Goal: Task Accomplishment & Management: Manage account settings

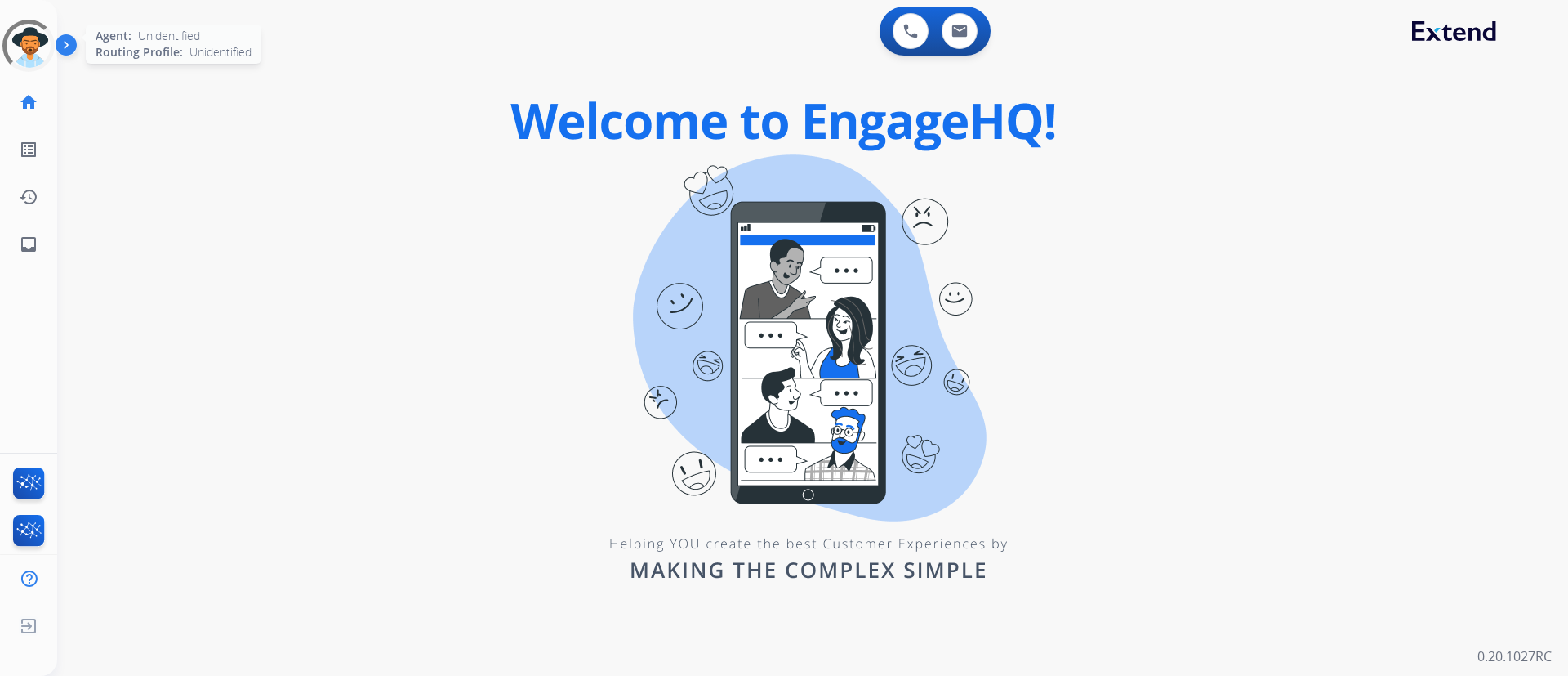
drag, startPoint x: 31, startPoint y: 50, endPoint x: 40, endPoint y: 49, distance: 9.1
click at [36, 49] on div at bounding box center [28, 45] width 52 height 52
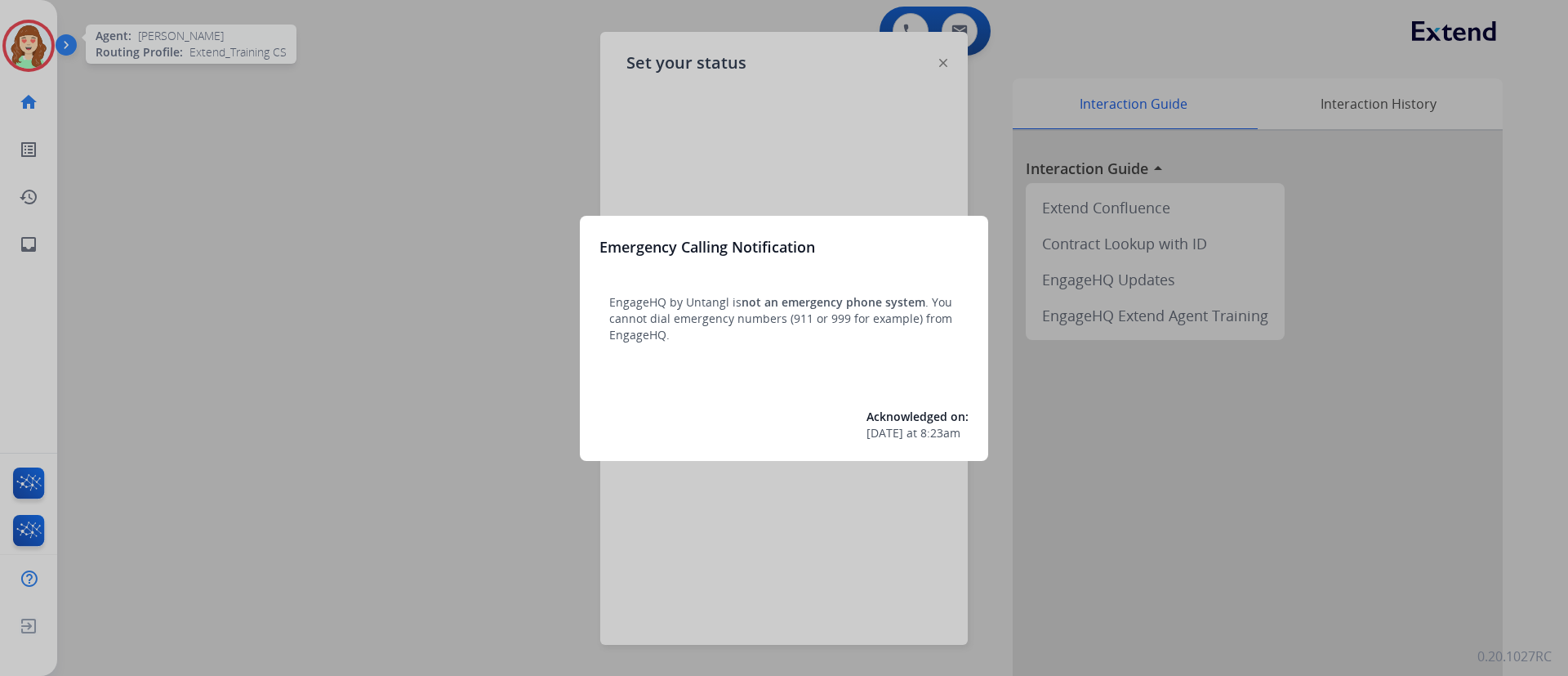
click at [1148, 252] on div at bounding box center [784, 338] width 1568 height 676
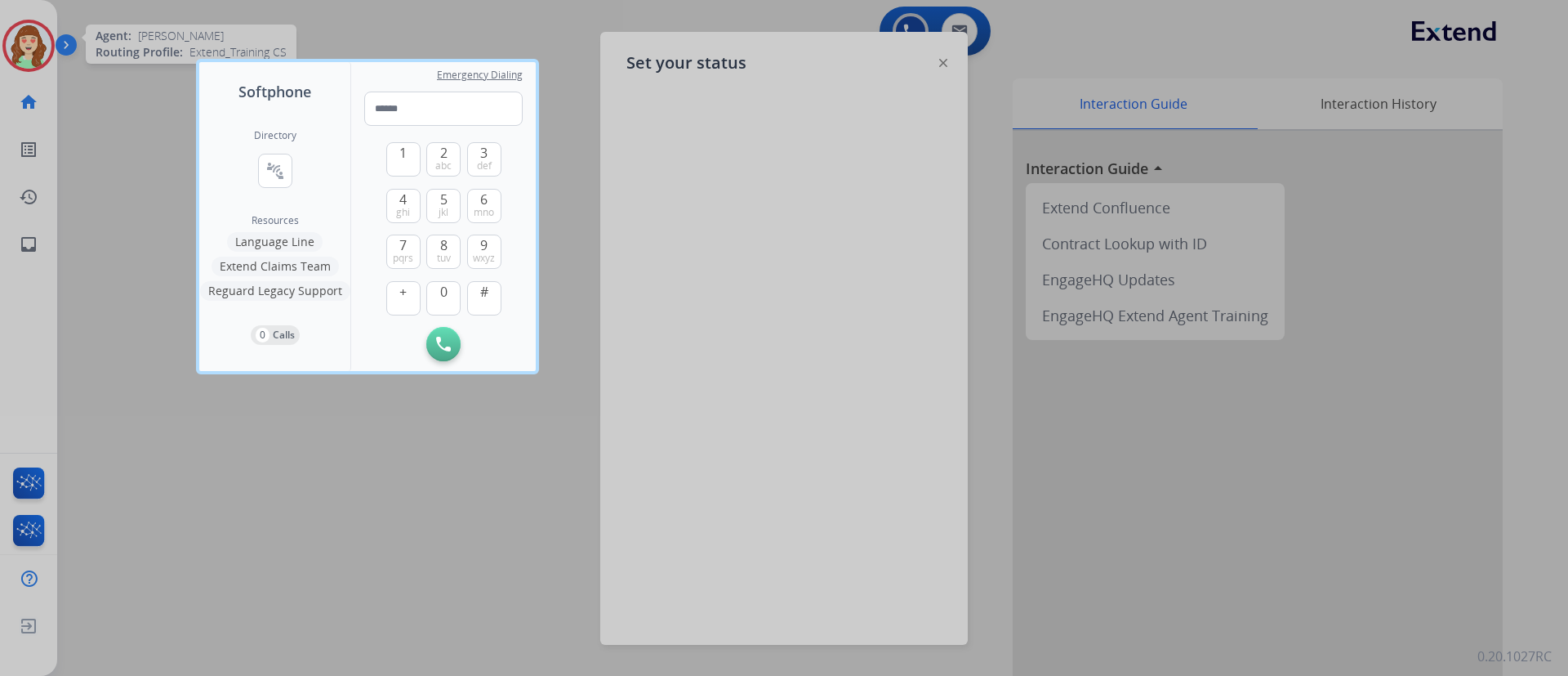
drag, startPoint x: 1156, startPoint y: 179, endPoint x: 1146, endPoint y: 183, distance: 10.8
click at [1149, 182] on div at bounding box center [784, 338] width 1568 height 676
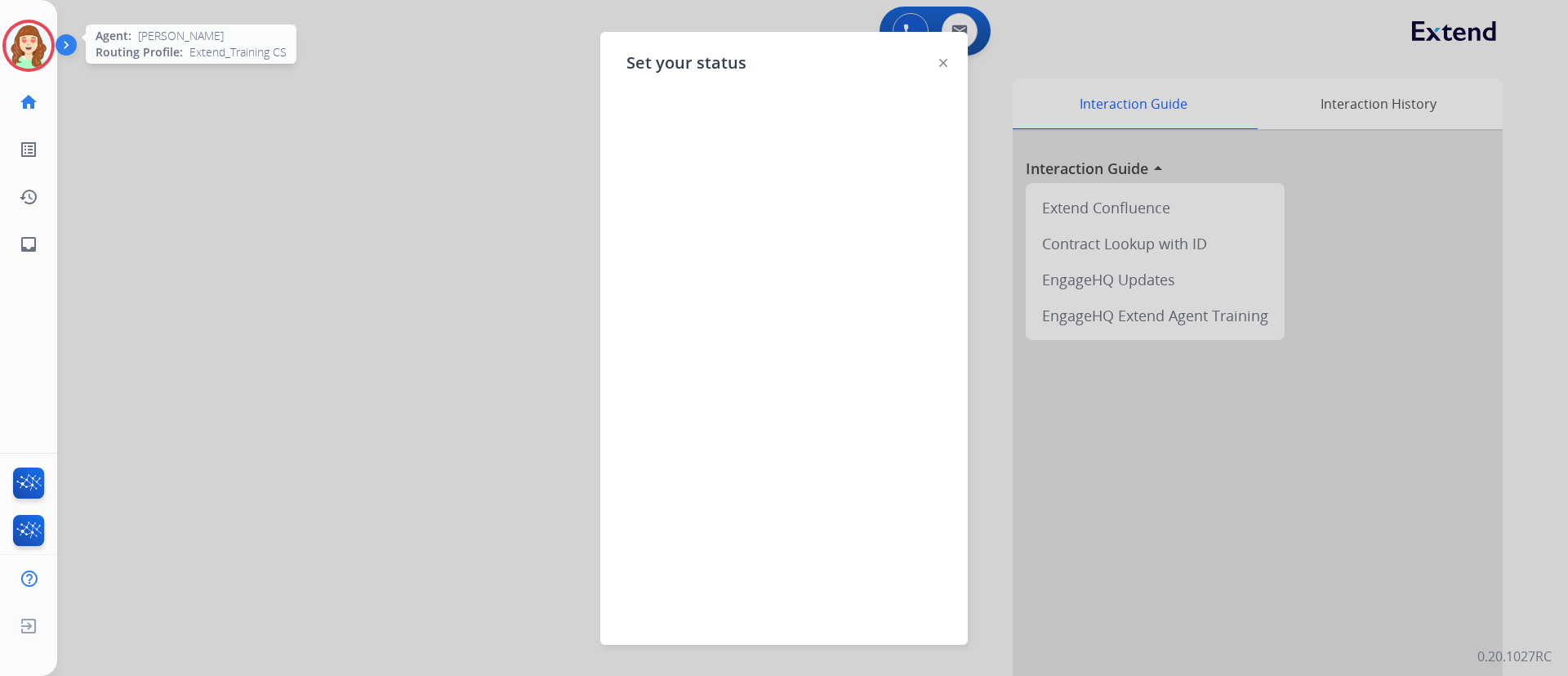
click at [938, 63] on div "Set your status" at bounding box center [784, 338] width 367 height 613
drag, startPoint x: 945, startPoint y: 58, endPoint x: 879, endPoint y: 58, distance: 66.0
click at [956, 58] on div "Set your status" at bounding box center [784, 338] width 367 height 613
click at [931, 60] on div "Set your status" at bounding box center [784, 338] width 367 height 613
drag, startPoint x: 935, startPoint y: 49, endPoint x: 948, endPoint y: 77, distance: 30.9
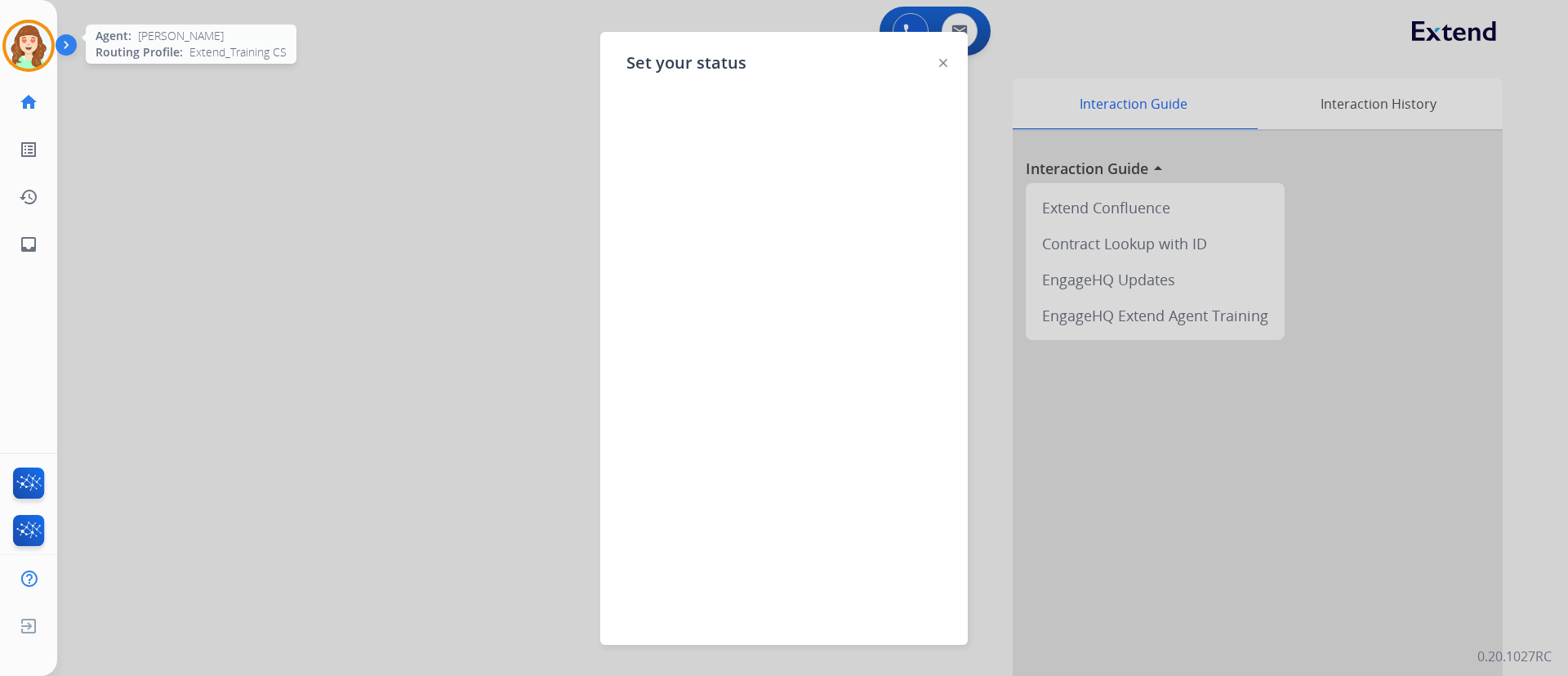
click at [946, 70] on div "Set your status" at bounding box center [784, 338] width 367 height 613
click at [942, 73] on div "Set your status" at bounding box center [784, 338] width 367 height 613
drag, startPoint x: 941, startPoint y: 70, endPoint x: 1040, endPoint y: 14, distance: 113.7
click at [951, 68] on div "Set your status" at bounding box center [784, 338] width 367 height 613
click at [944, 58] on img at bounding box center [943, 62] width 8 height 8
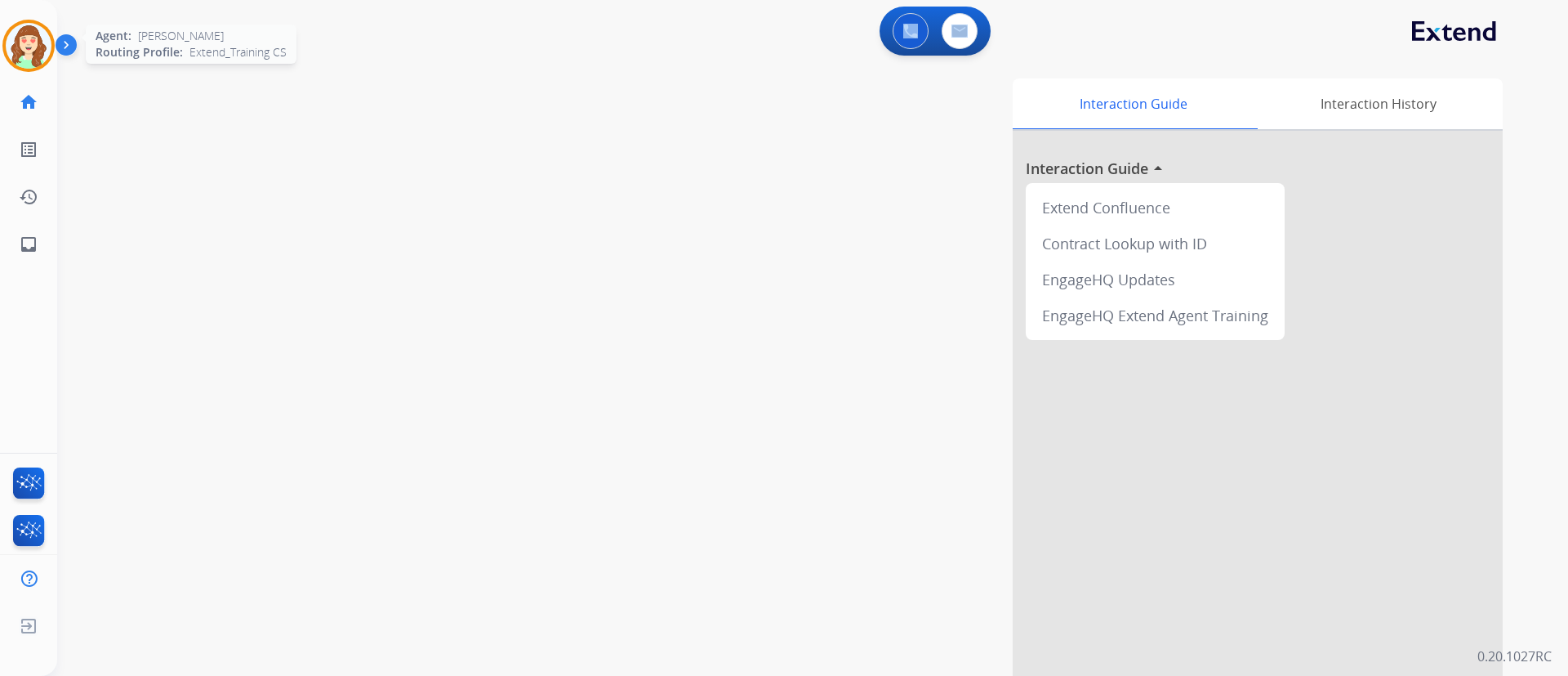
click at [944, 58] on div "0 Voice Interactions 0 Email Interactions" at bounding box center [803, 32] width 1452 height 52
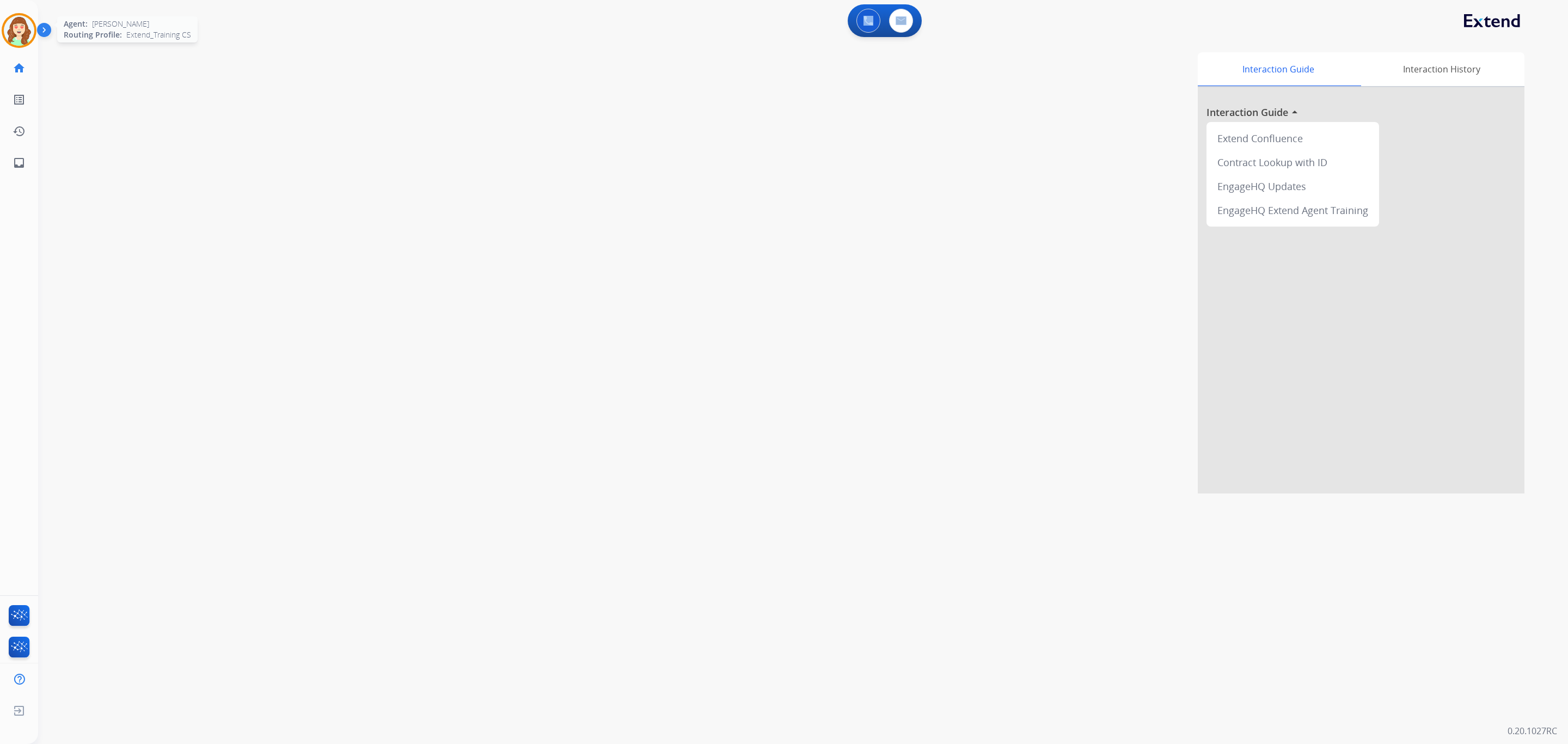
click at [32, 33] on img at bounding box center [19, 30] width 30 height 30
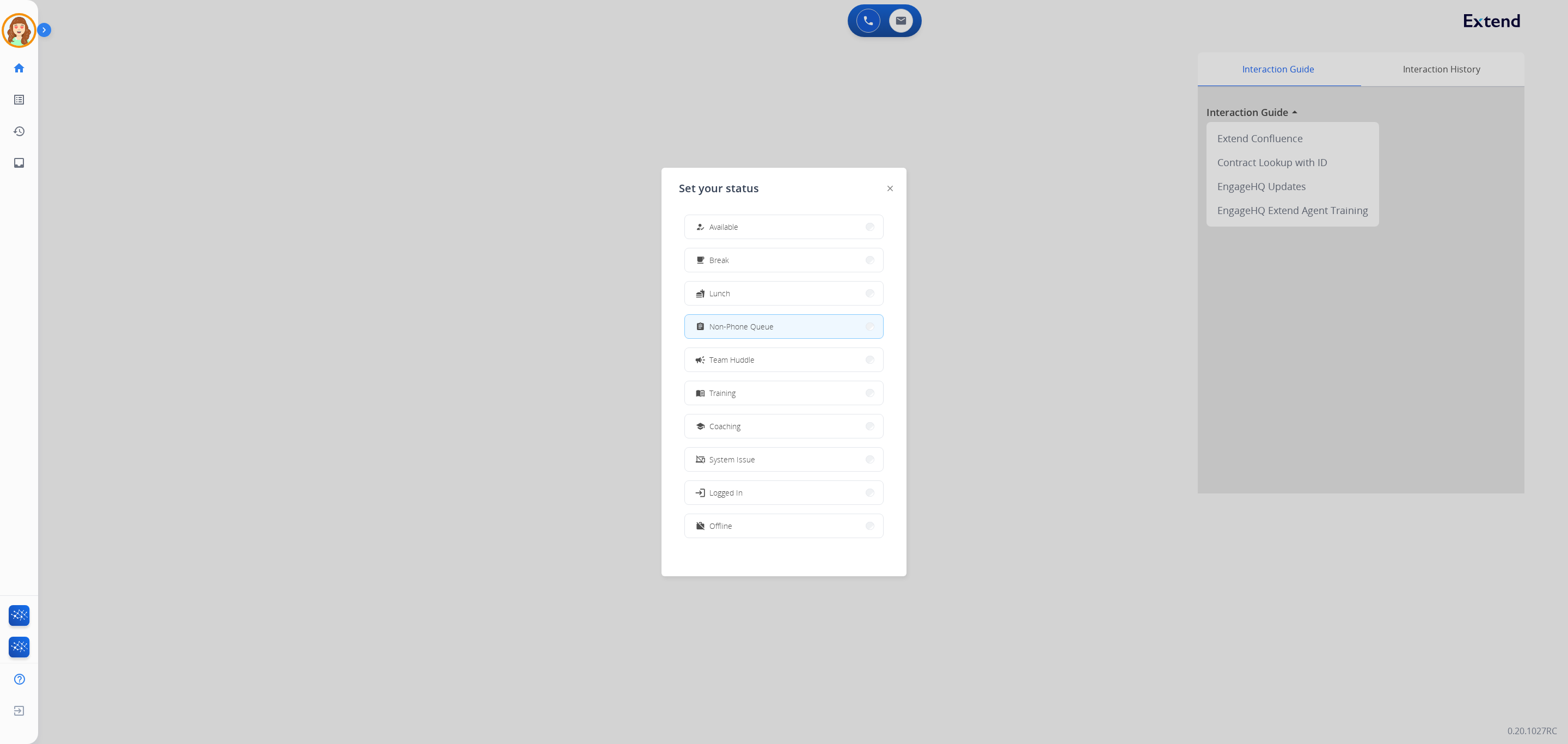
drag, startPoint x: 1017, startPoint y: 170, endPoint x: 977, endPoint y: 98, distance: 82.4
click at [1018, 170] on div at bounding box center [784, 372] width 1568 height 744
